Goal: Task Accomplishment & Management: Complete application form

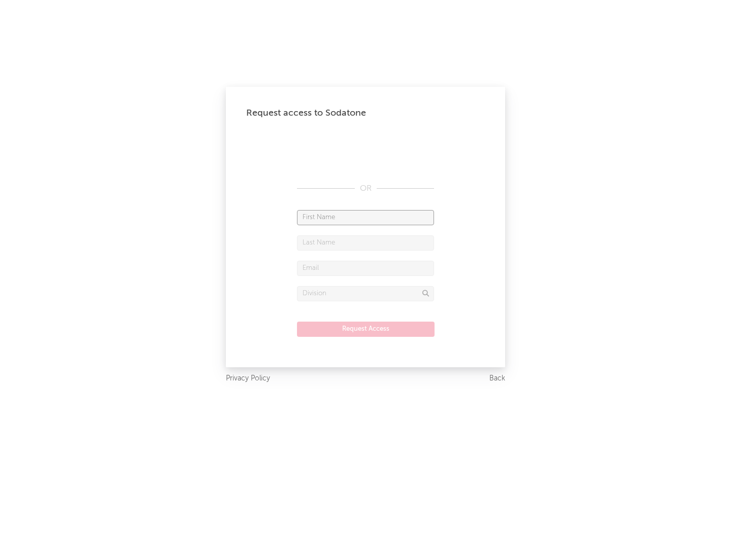
click at [365, 217] on input "text" at bounding box center [365, 217] width 137 height 15
type input "[PERSON_NAME]"
click at [365, 243] on input "text" at bounding box center [365, 242] width 137 height 15
type input "[PERSON_NAME]"
click at [365, 268] on input "text" at bounding box center [365, 268] width 137 height 15
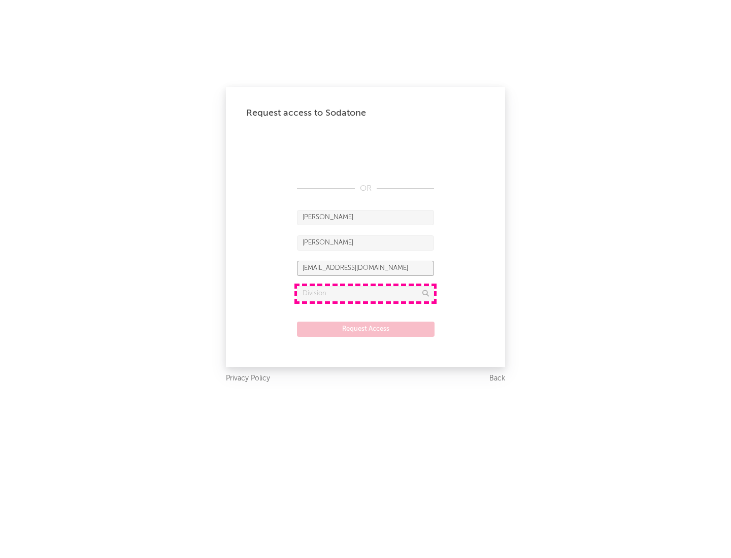
type input "[EMAIL_ADDRESS][DOMAIN_NAME]"
click at [365, 293] on input "text" at bounding box center [365, 293] width 137 height 15
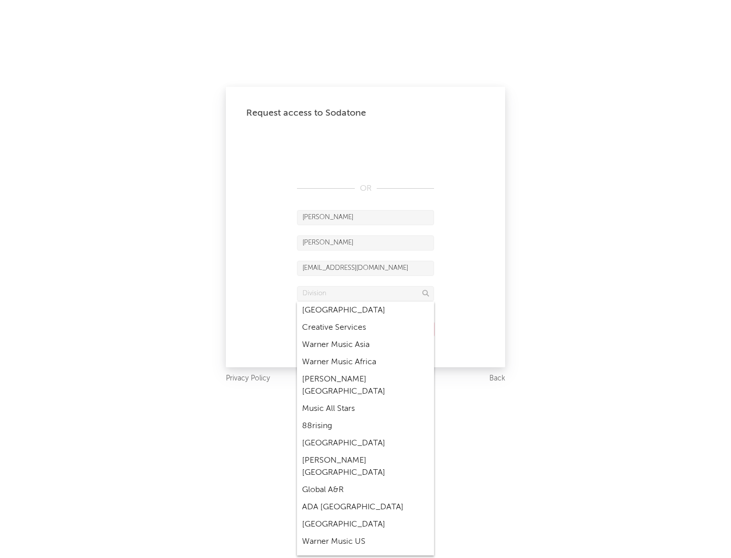
click at [365, 400] on div "Music All Stars" at bounding box center [365, 408] width 137 height 17
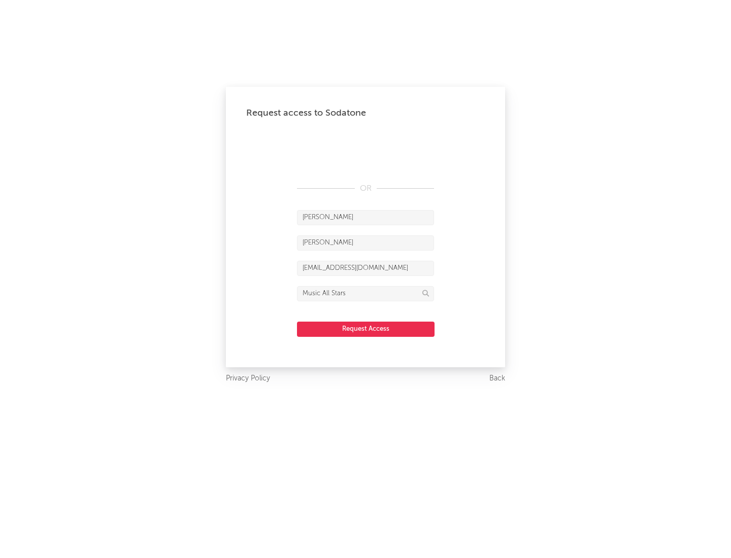
type input "Music All Stars"
click at [365, 329] on button "Request Access" at bounding box center [365, 329] width 137 height 15
